Goal: Transaction & Acquisition: Purchase product/service

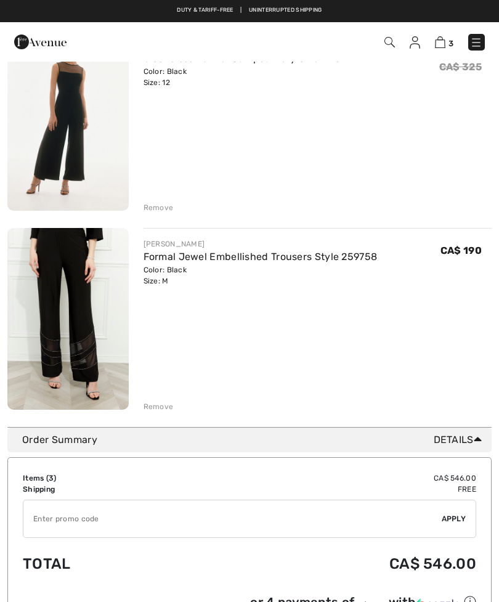
scroll to position [351, 0]
click at [359, 364] on div "FRANK LYMAN Formal Jewel Embellished Trousers Style 259758 Color: Black Size: M…" at bounding box center [318, 321] width 349 height 184
click at [163, 415] on div "You are only CA$ 0.00 away from FREE SHIPPING! Continue Shopping > Congratulati…" at bounding box center [249, 81] width 484 height 694
click at [163, 413] on div "You are only CA$ 0.00 away from FREE SHIPPING! Continue Shopping > Congratulati…" at bounding box center [249, 81] width 484 height 694
click at [165, 406] on div "Remove" at bounding box center [159, 407] width 30 height 11
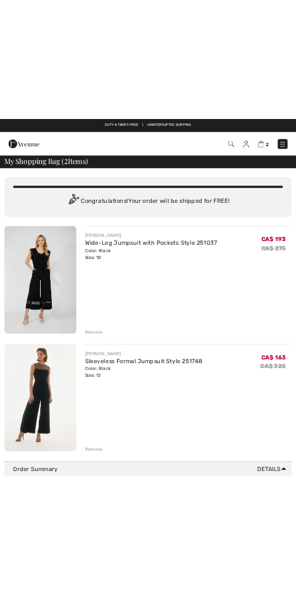
scroll to position [0, 0]
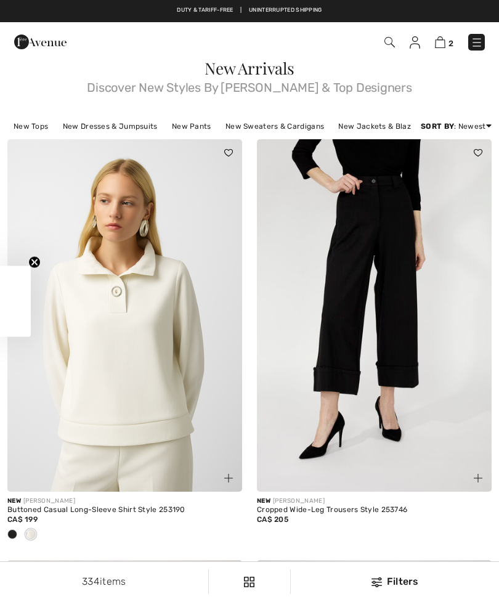
checkbox input "true"
click at [391, 39] on img at bounding box center [389, 42] width 10 height 10
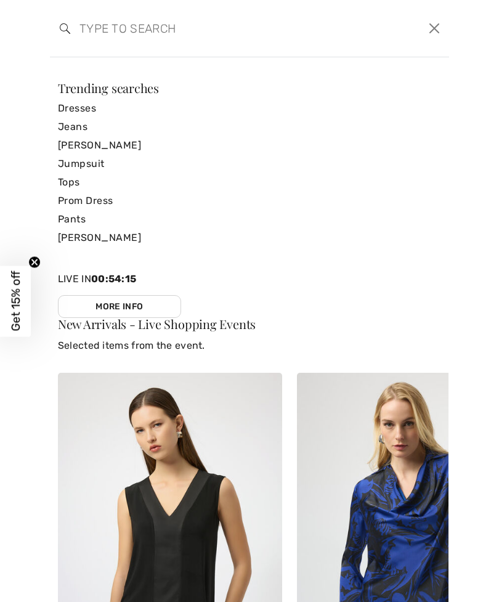
click at [83, 165] on link "Jumpsuit" at bounding box center [249, 164] width 383 height 18
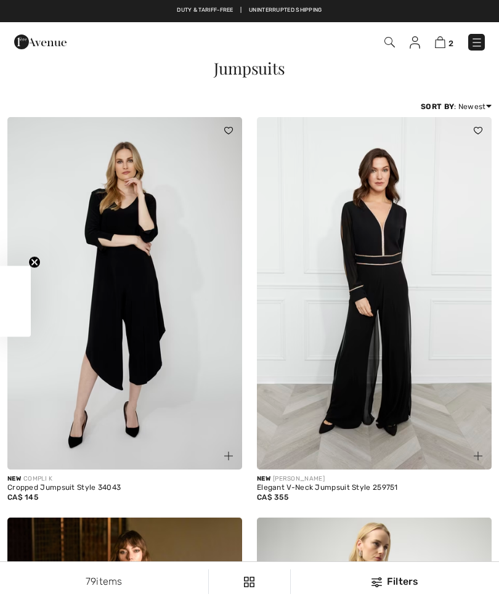
checkbox input "true"
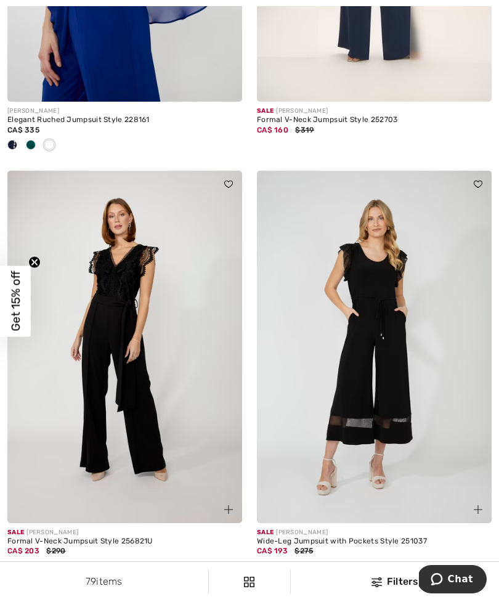
scroll to position [4118, 0]
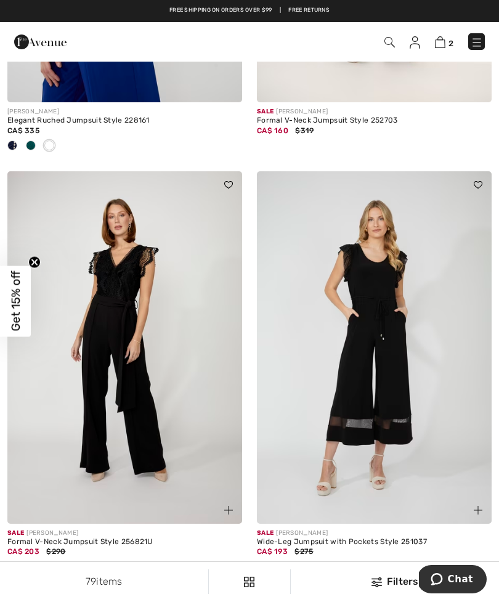
click at [109, 330] on img at bounding box center [124, 347] width 235 height 352
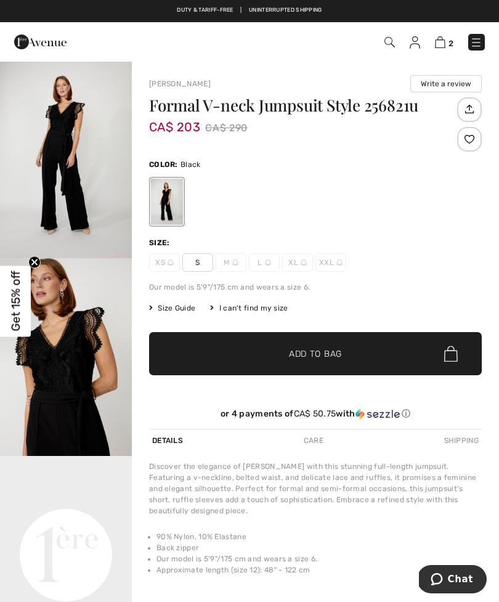
click at [206, 304] on div "Size Guide" at bounding box center [179, 308] width 61 height 11
click at [158, 312] on span "Size Guide" at bounding box center [172, 308] width 46 height 11
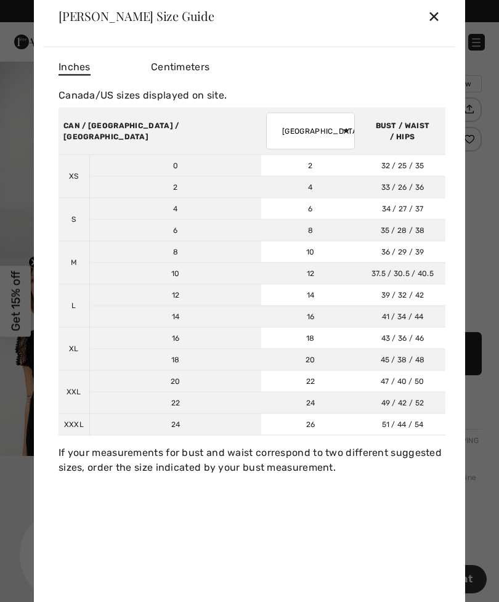
click at [261, 303] on td "14" at bounding box center [310, 295] width 99 height 22
click at [41, 274] on div "Frank Lyman Size Guide ✕ Inches Centimeters Canada/US sizes displayed on site. …" at bounding box center [249, 301] width 431 height 632
click at [433, 17] on div "✕" at bounding box center [434, 16] width 13 height 26
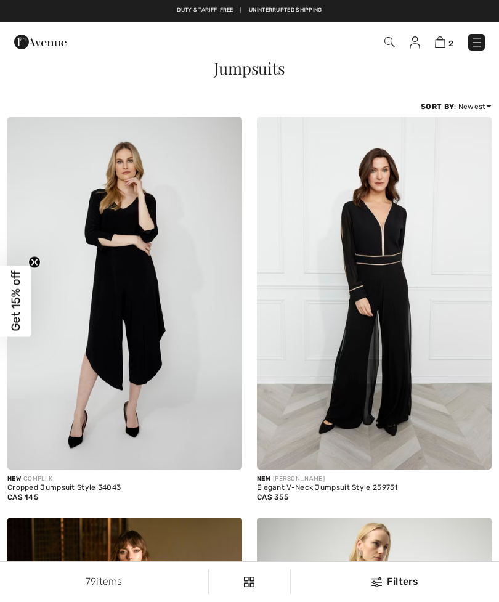
checkbox input "true"
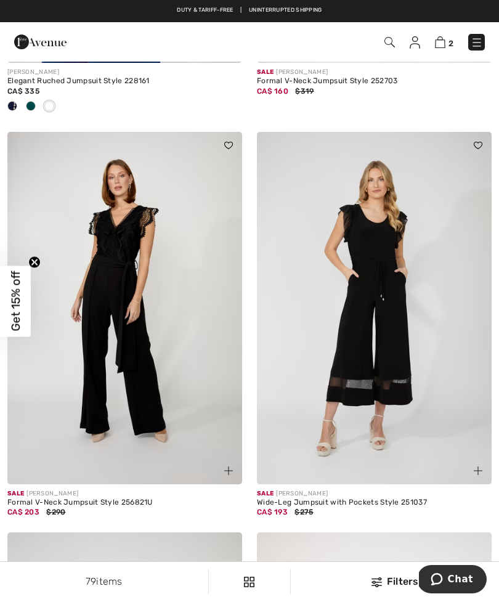
click at [20, 390] on img at bounding box center [124, 308] width 235 height 352
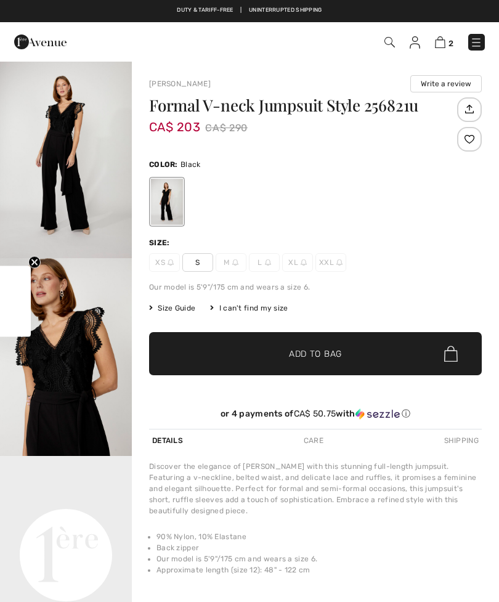
checkbox input "true"
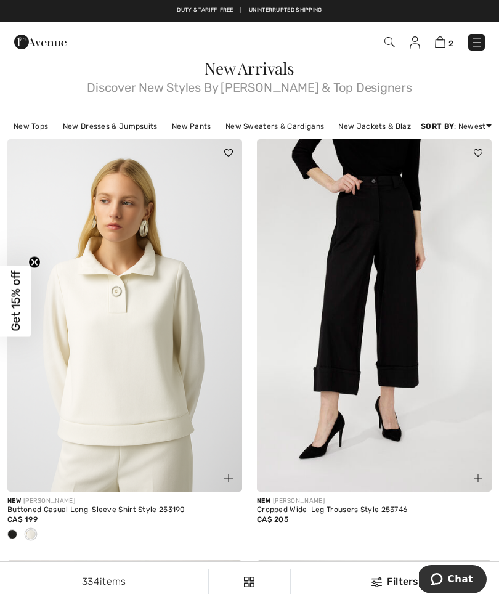
click at [388, 41] on img at bounding box center [389, 42] width 10 height 10
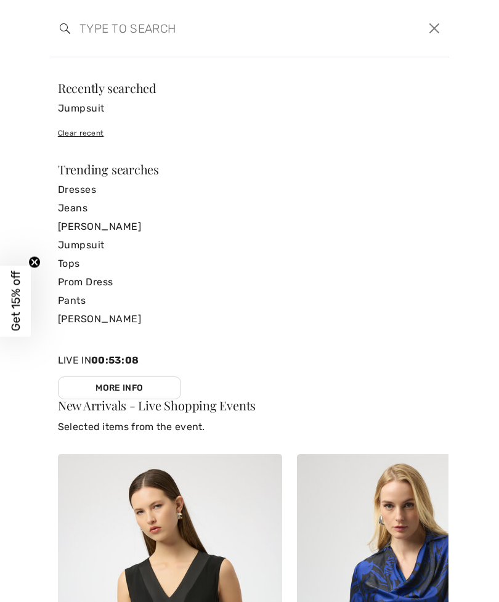
click at [89, 244] on link "Jumpsuit" at bounding box center [249, 245] width 383 height 18
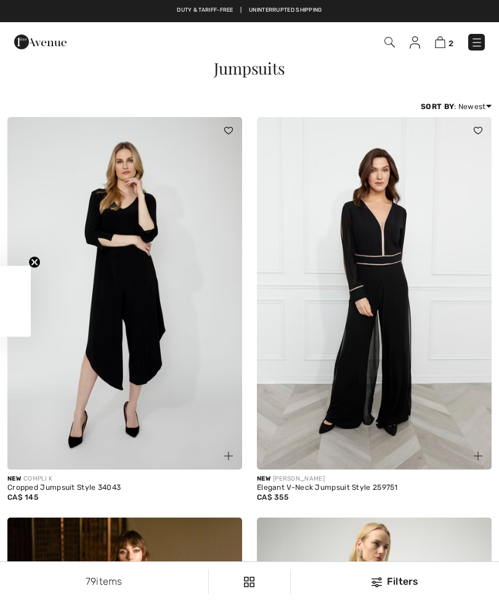
checkbox input "true"
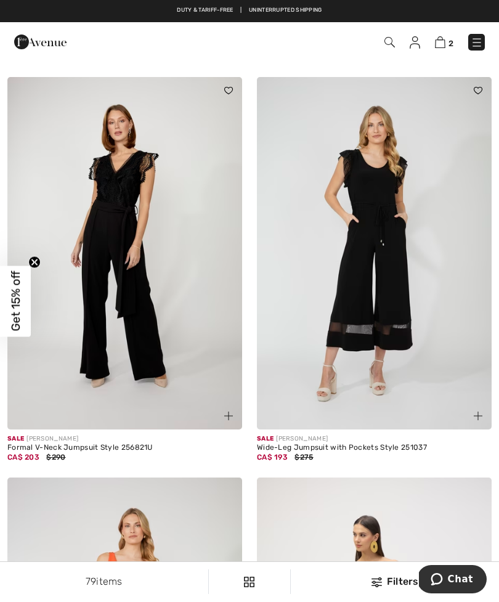
scroll to position [4211, 0]
click at [396, 270] on img at bounding box center [374, 254] width 235 height 352
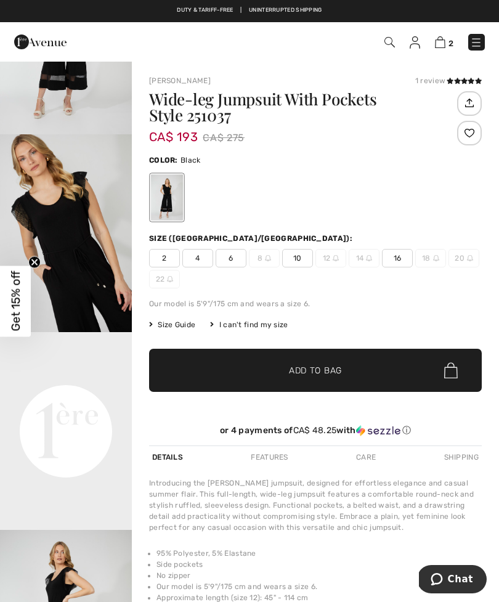
scroll to position [125, 0]
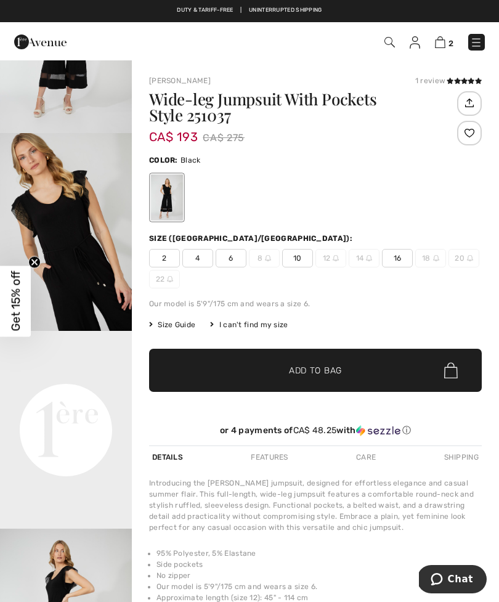
click at [0, 356] on video "Your browser does not support the video tag." at bounding box center [66, 364] width 132 height 66
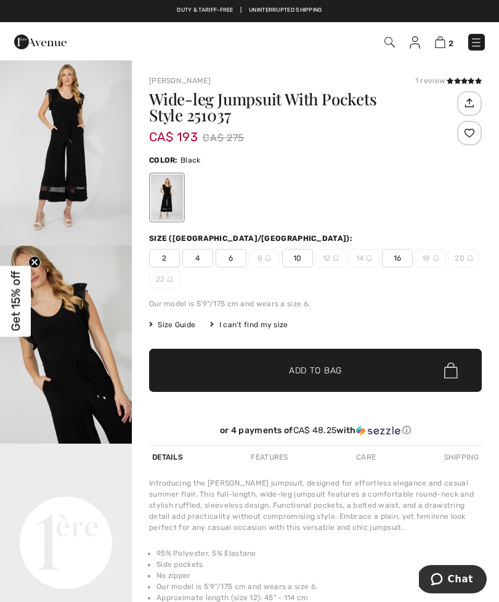
scroll to position [0, 0]
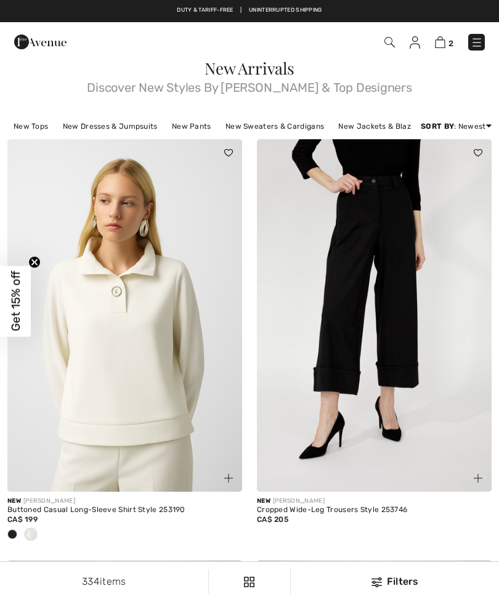
checkbox input "true"
click at [386, 38] on img at bounding box center [389, 42] width 10 height 10
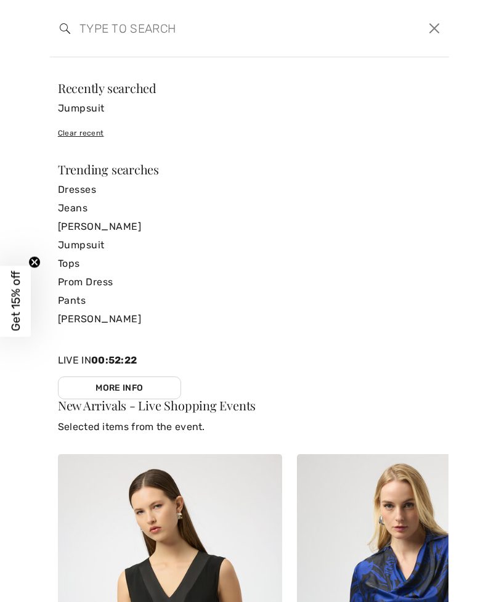
click at [107, 242] on link "Jumpsuit" at bounding box center [249, 245] width 383 height 18
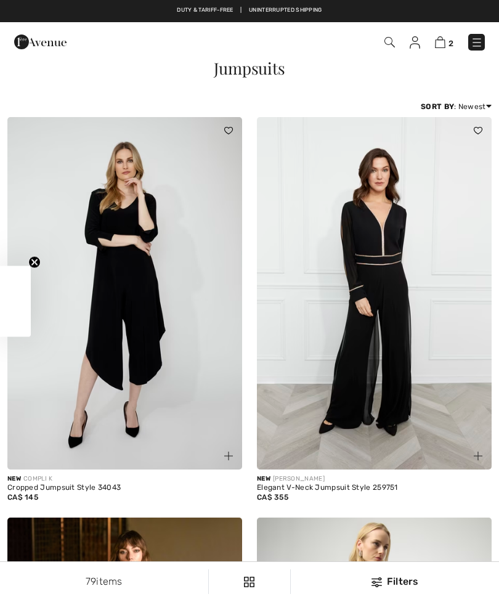
checkbox input "true"
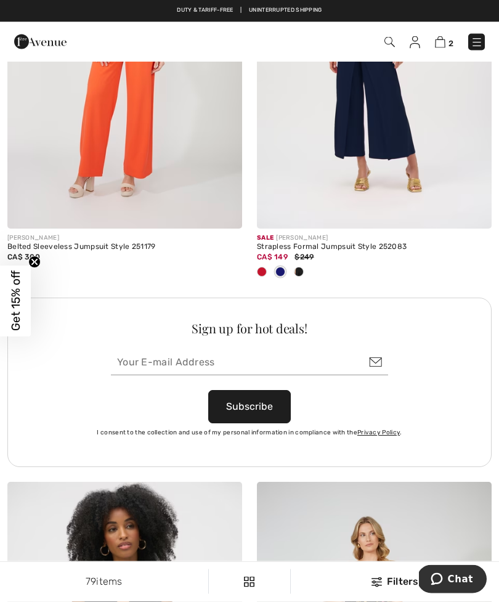
scroll to position [4807, 0]
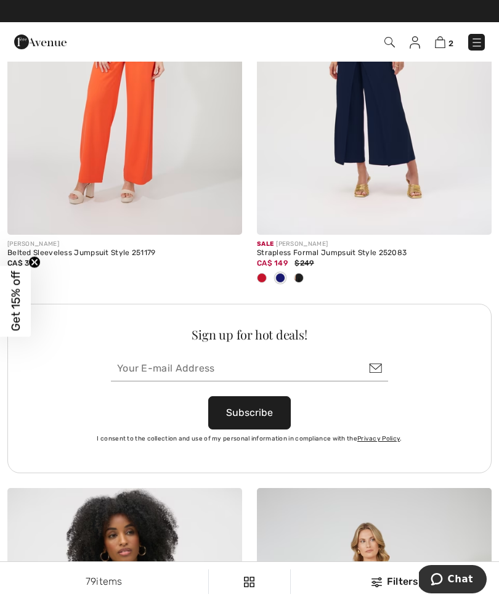
click at [9, 315] on span "Get 15% off" at bounding box center [16, 301] width 14 height 60
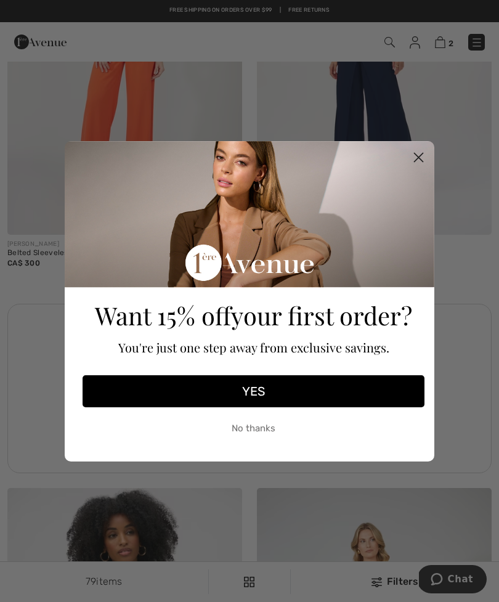
click at [245, 407] on button "YES" at bounding box center [254, 391] width 342 height 32
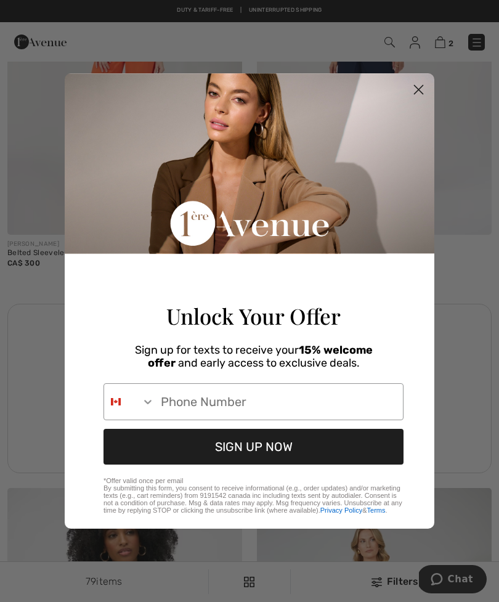
click at [148, 408] on icon "Search Countries" at bounding box center [148, 402] width 12 height 12
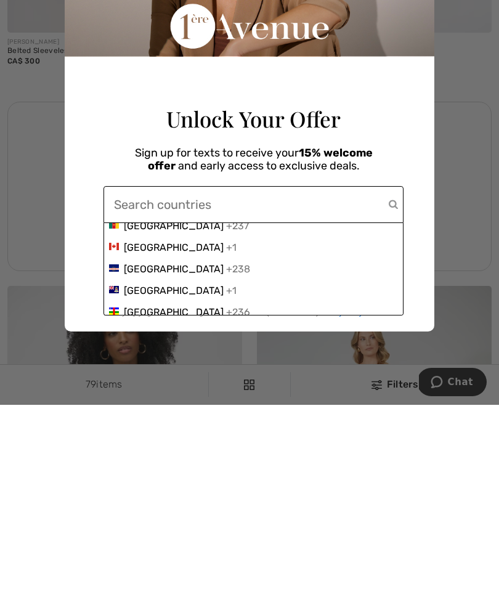
scroll to position [758, 0]
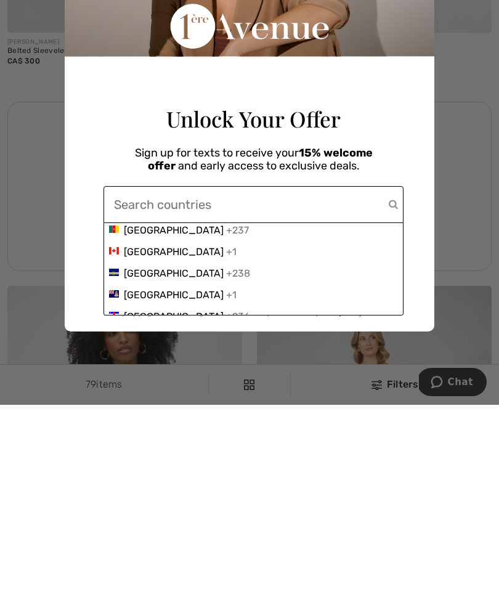
click at [155, 443] on span "Canada" at bounding box center [174, 449] width 100 height 12
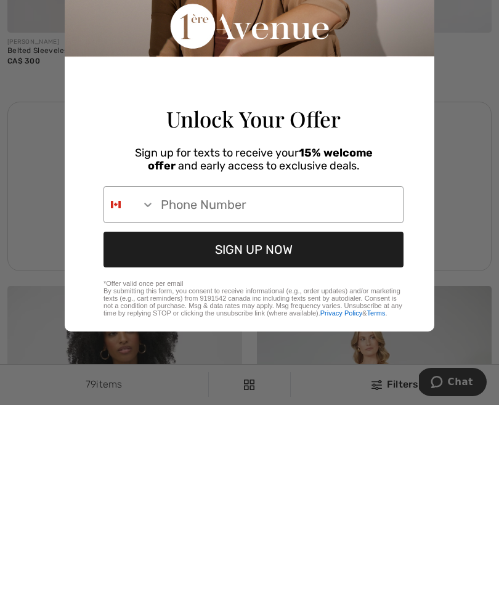
scroll to position [5009, 0]
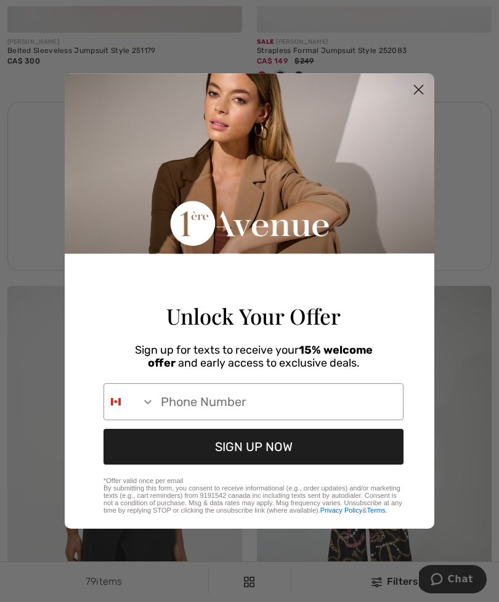
click at [153, 408] on icon "Search Countries" at bounding box center [148, 402] width 12 height 12
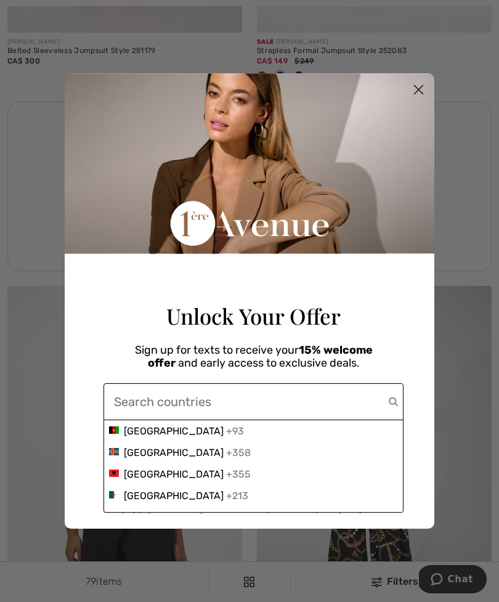
scroll to position [5014, 0]
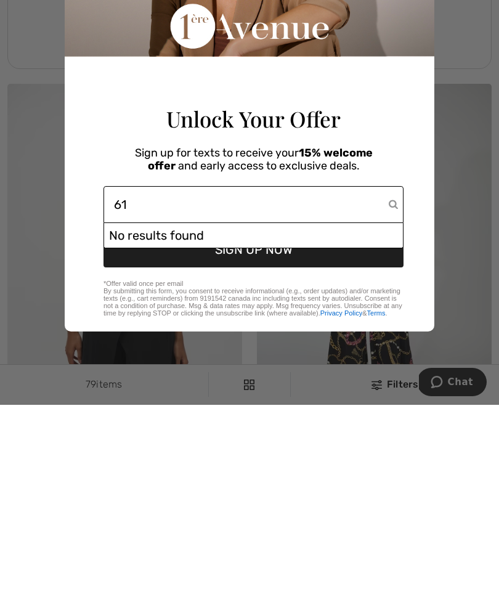
type input "6"
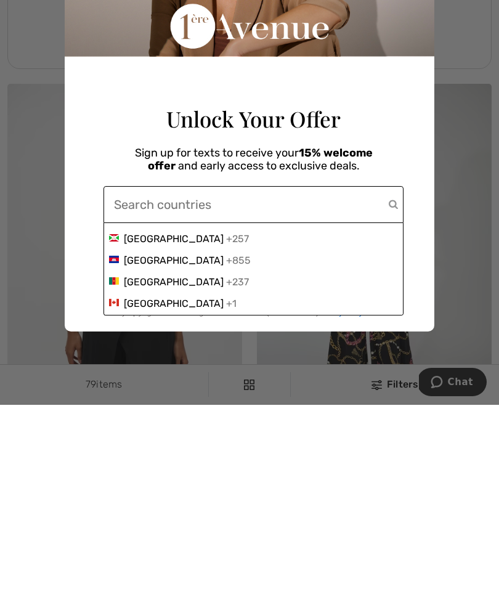
scroll to position [742, 0]
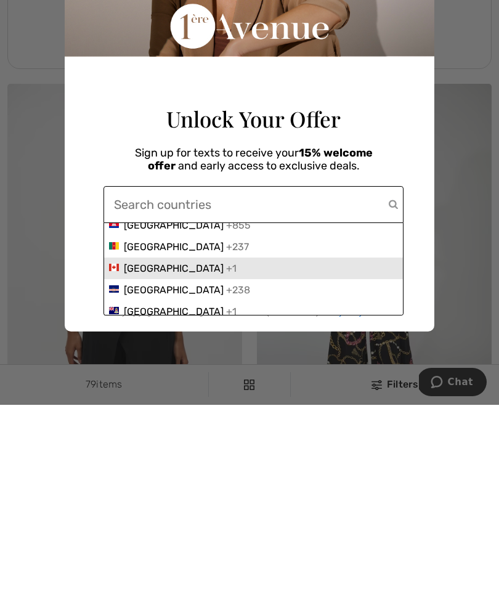
click at [151, 460] on span "Canada" at bounding box center [174, 466] width 100 height 12
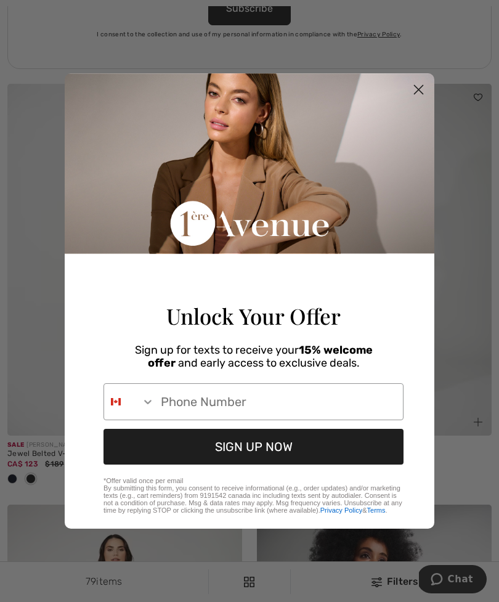
click at [148, 408] on icon "Search Countries" at bounding box center [148, 402] width 12 height 12
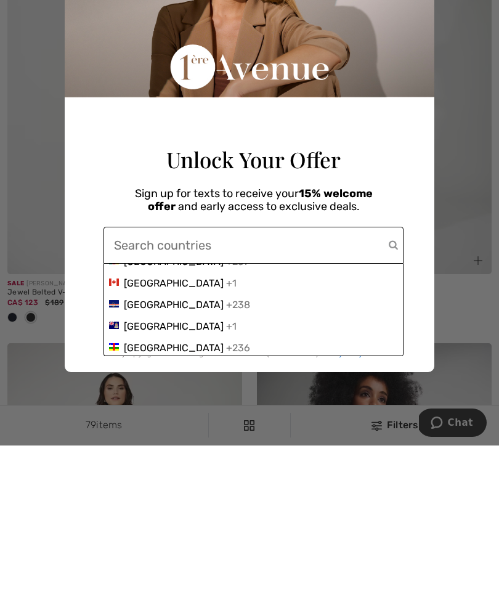
scroll to position [766, 0]
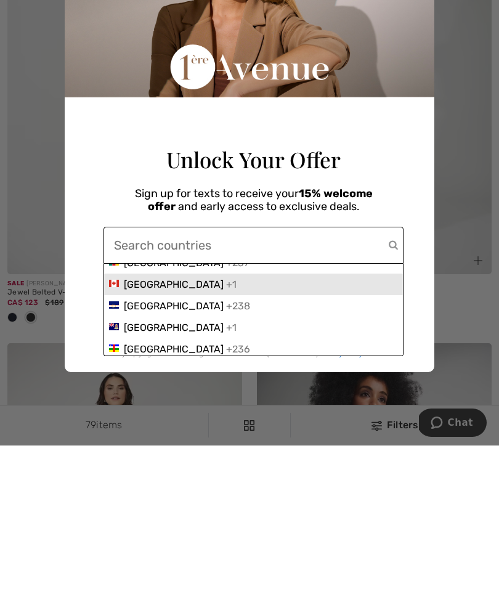
click at [160, 435] on div "Canada +1" at bounding box center [253, 441] width 289 height 12
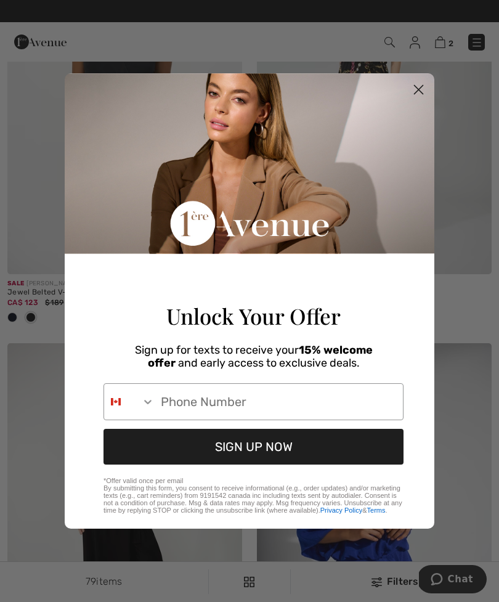
click at [208, 417] on input "Phone Number" at bounding box center [279, 402] width 248 height 36
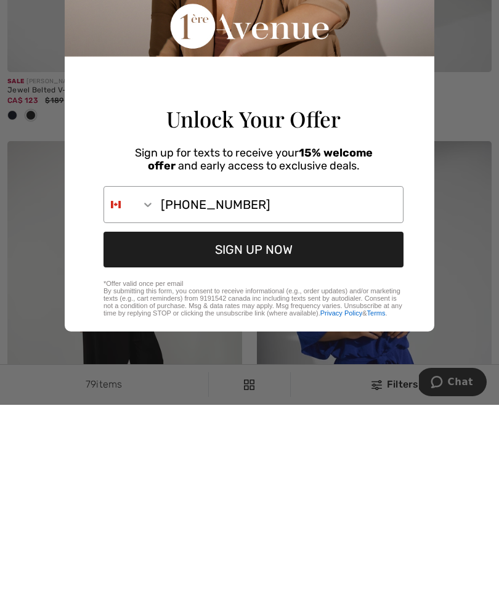
type input "613-602-5701"
click at [274, 429] on button "SIGN UP NOW" at bounding box center [254, 447] width 300 height 36
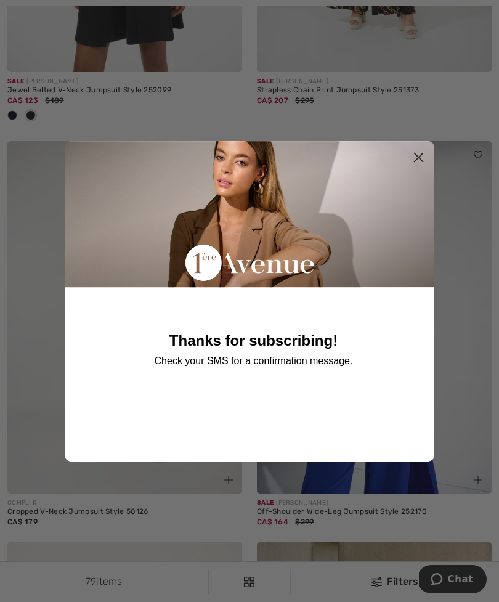
click at [423, 167] on circle "Close dialog" at bounding box center [419, 157] width 20 height 20
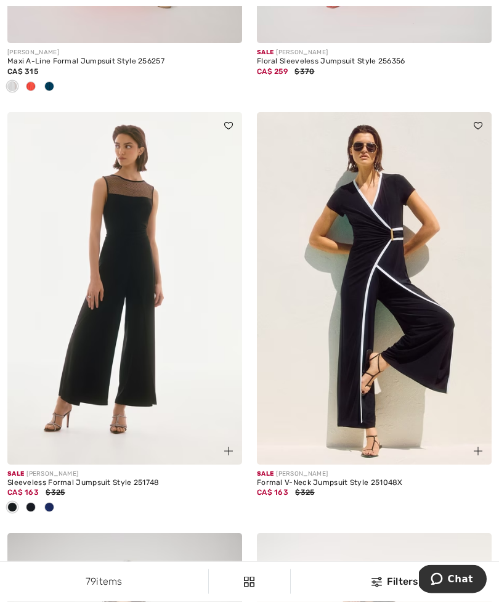
scroll to position [6847, 0]
click at [116, 307] on img at bounding box center [124, 288] width 235 height 352
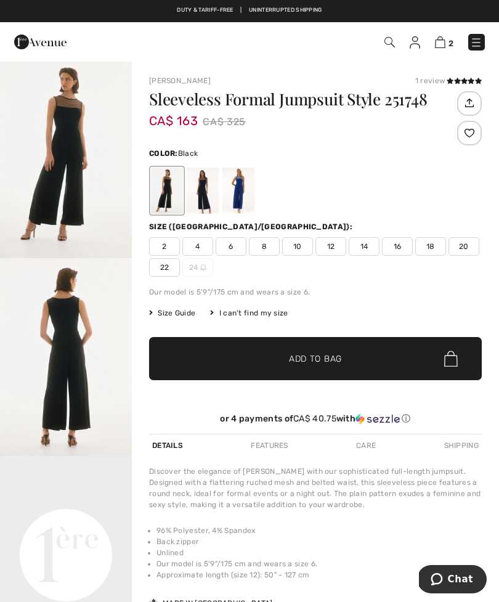
click at [71, 354] on img "2 / 5" at bounding box center [66, 357] width 132 height 198
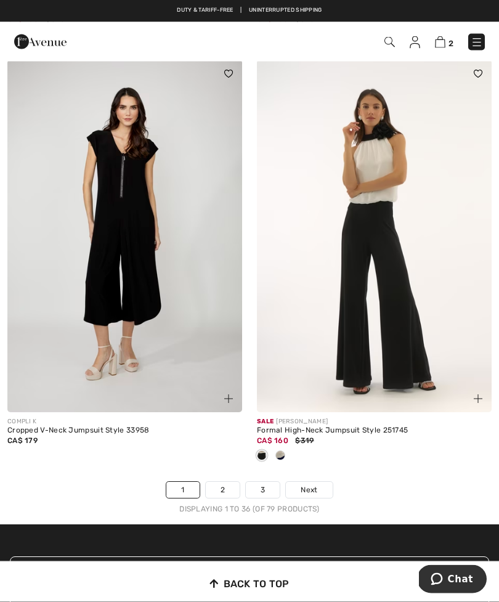
scroll to position [7320, 0]
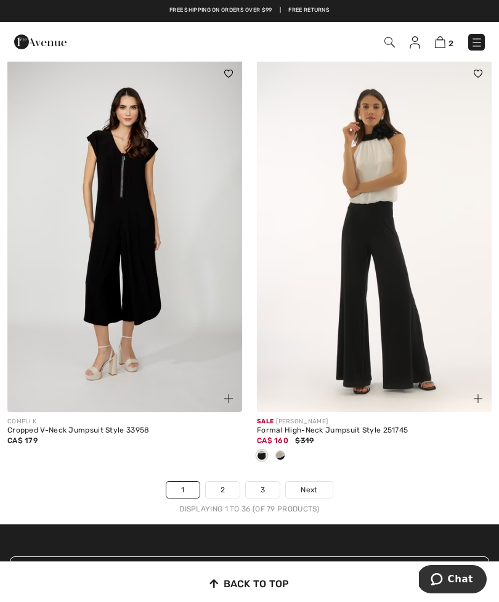
click at [383, 179] on img at bounding box center [374, 236] width 235 height 352
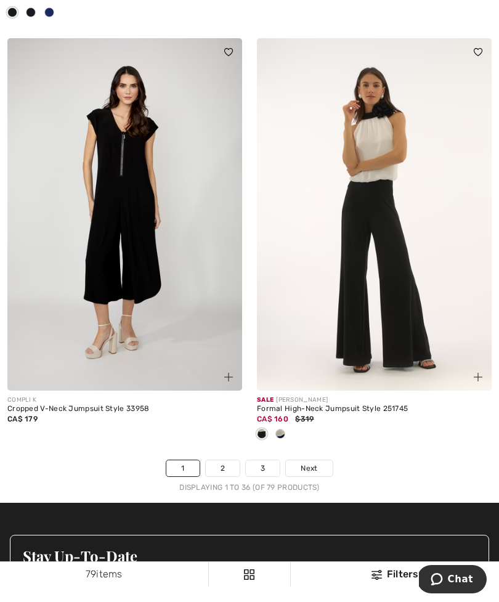
scroll to position [7364, 0]
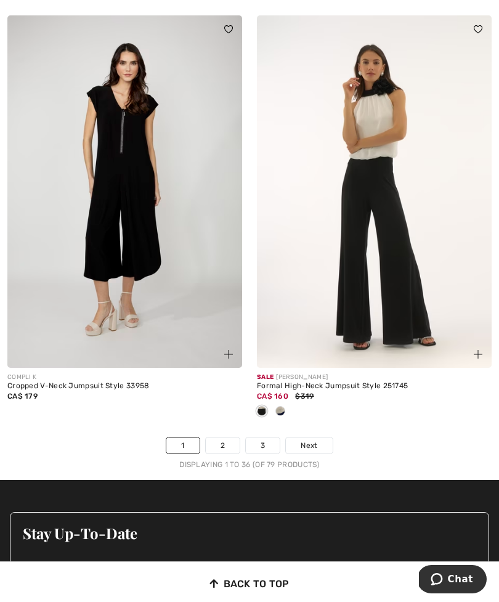
click at [217, 437] on link "2" at bounding box center [223, 445] width 34 height 16
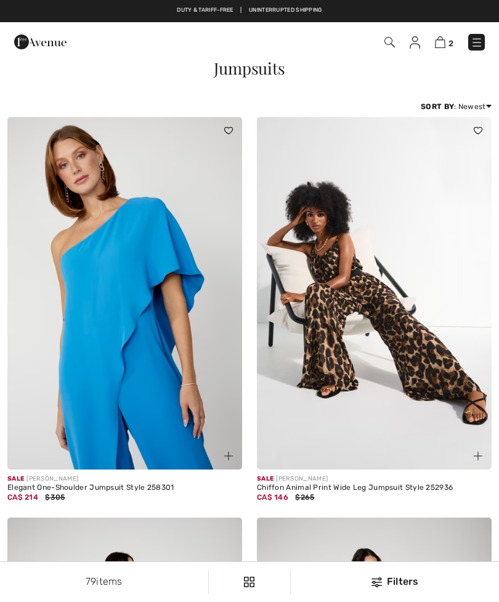
checkbox input "true"
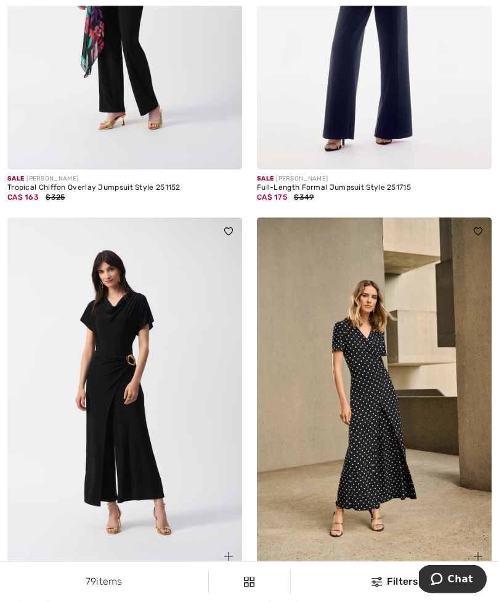
scroll to position [1969, 0]
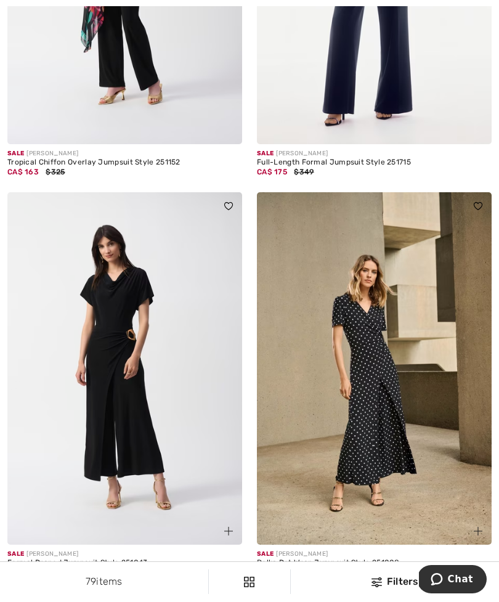
click at [117, 402] on img at bounding box center [124, 368] width 235 height 352
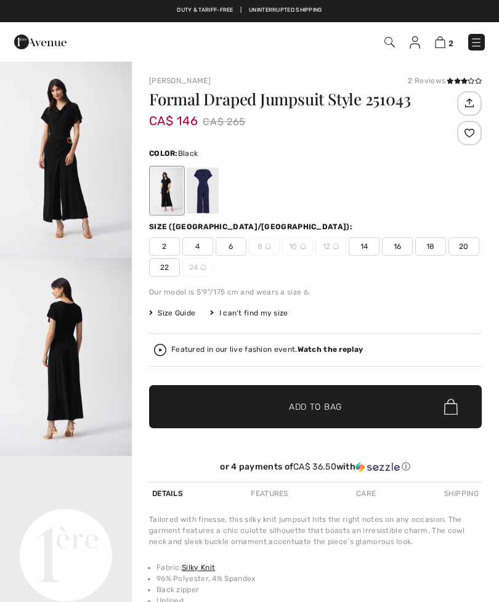
checkbox input "true"
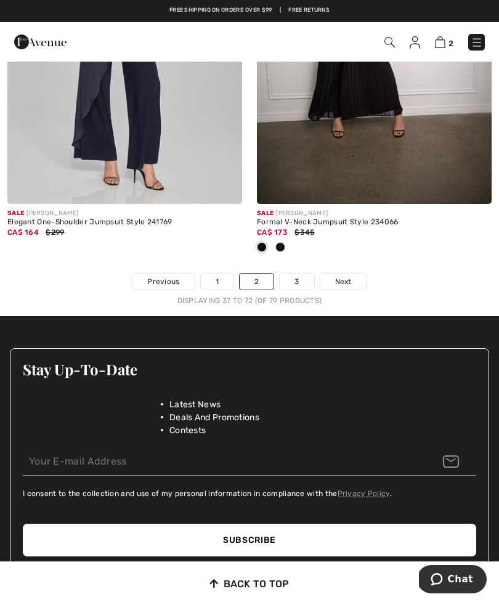
scroll to position [7486, 0]
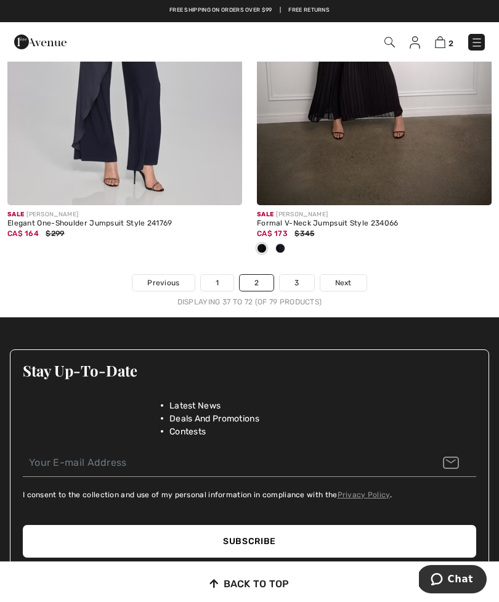
click at [302, 277] on link "3" at bounding box center [297, 283] width 34 height 16
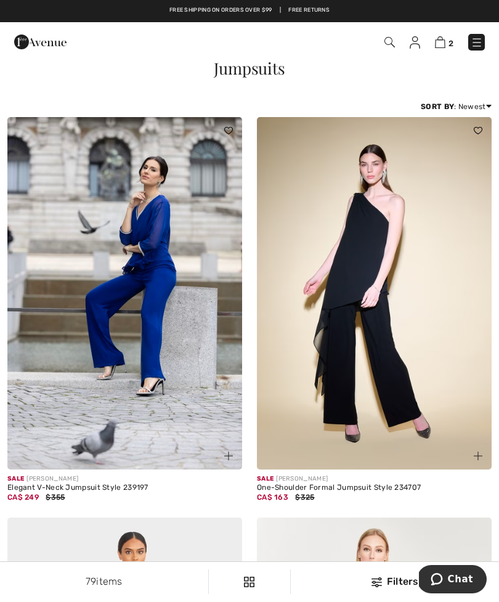
click at [444, 46] on img at bounding box center [440, 42] width 10 height 12
